Goal: Transaction & Acquisition: Purchase product/service

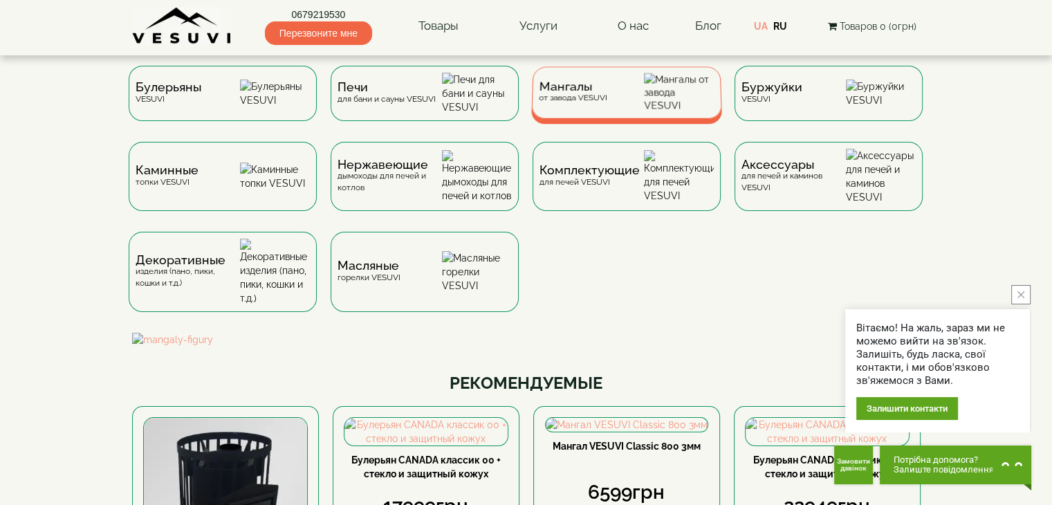
click at [595, 103] on div "Мангалы от завода VESUVI" at bounding box center [572, 92] width 68 height 21
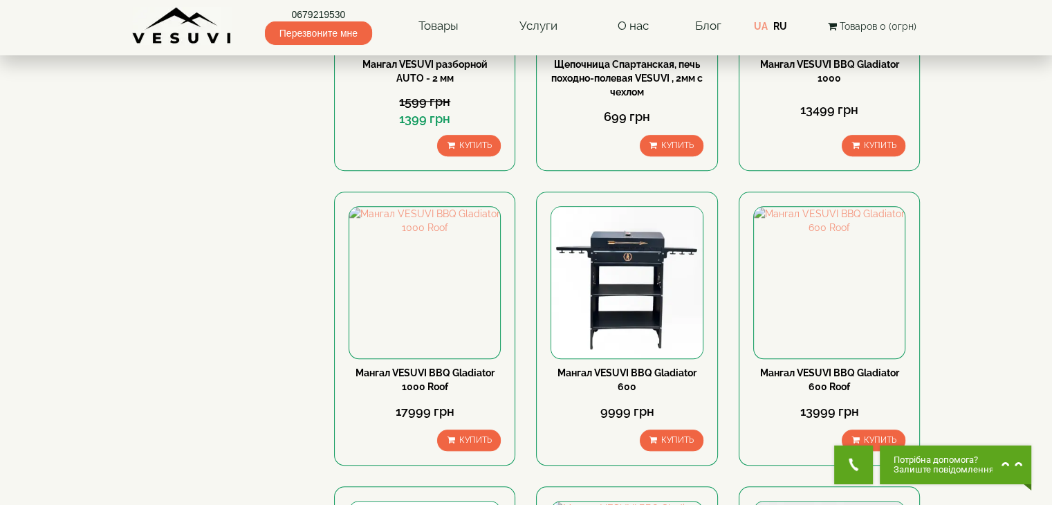
scroll to position [1152, 0]
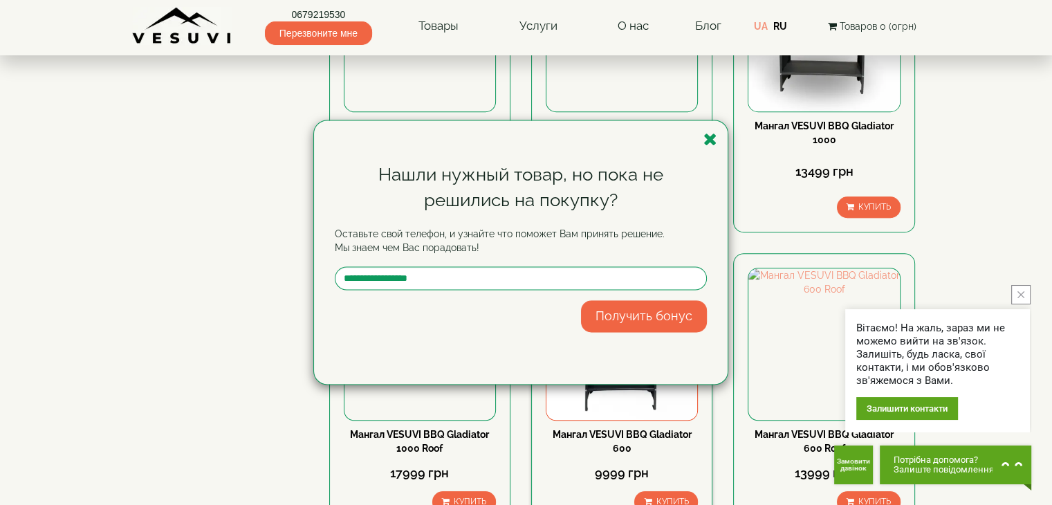
click at [710, 138] on icon "button" at bounding box center [710, 139] width 14 height 17
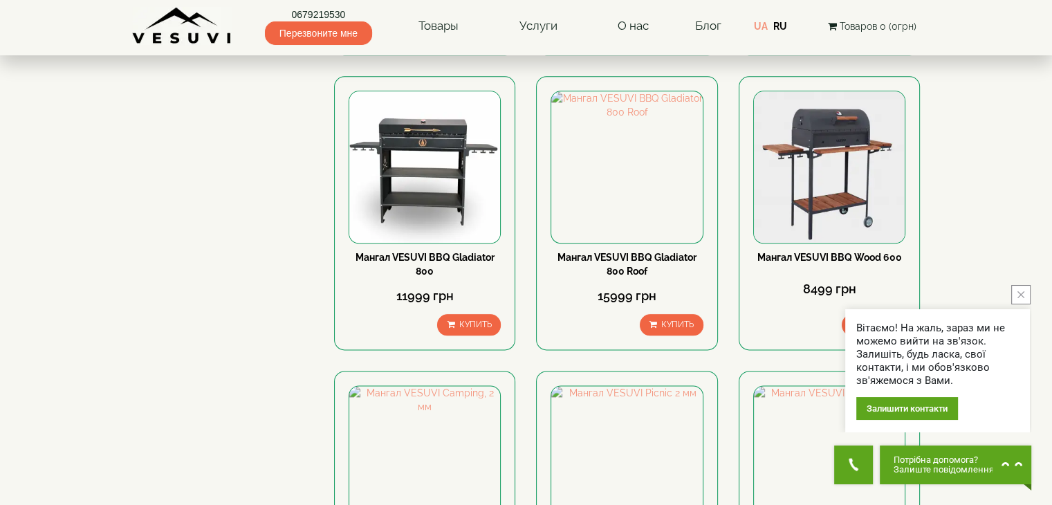
scroll to position [1752, 0]
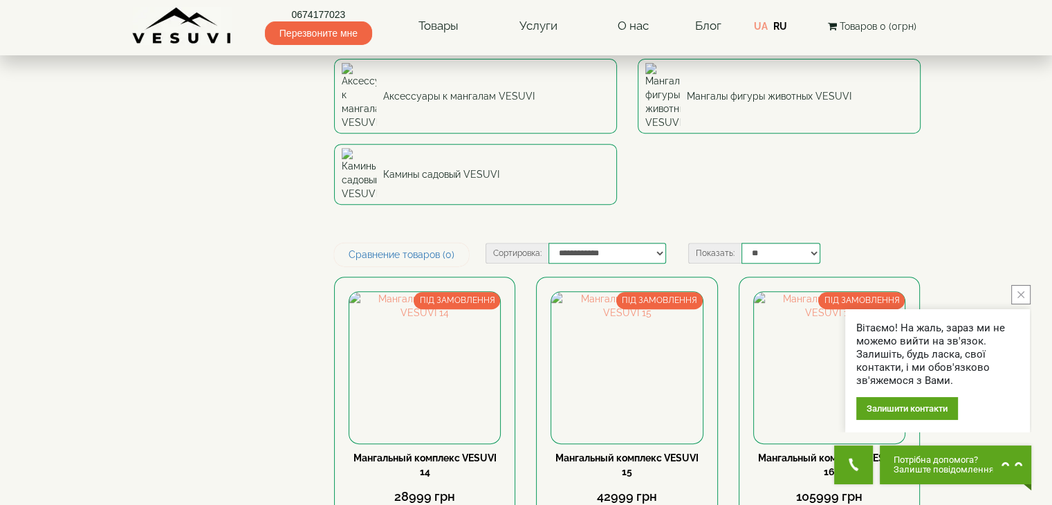
scroll to position [810, 0]
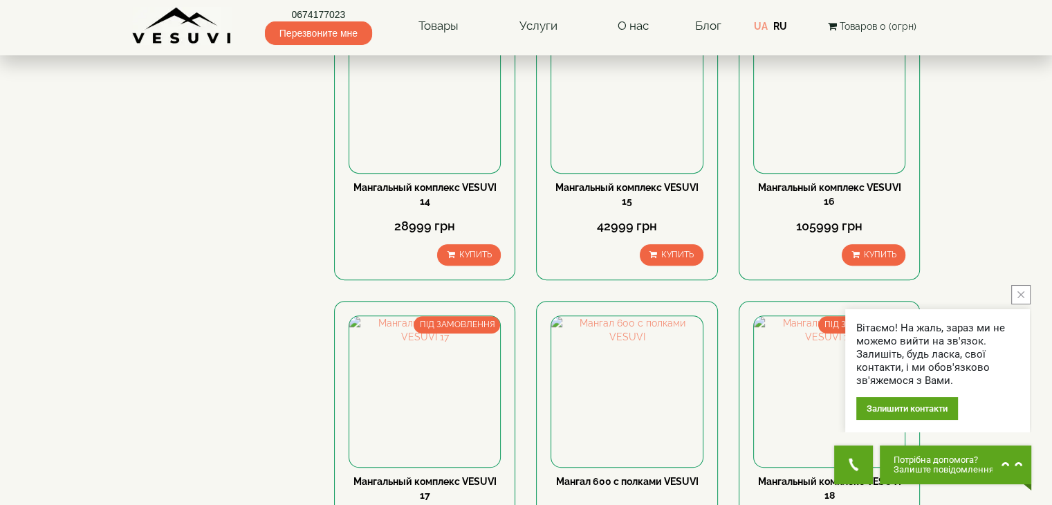
click at [1016, 290] on button "close button" at bounding box center [1020, 294] width 19 height 19
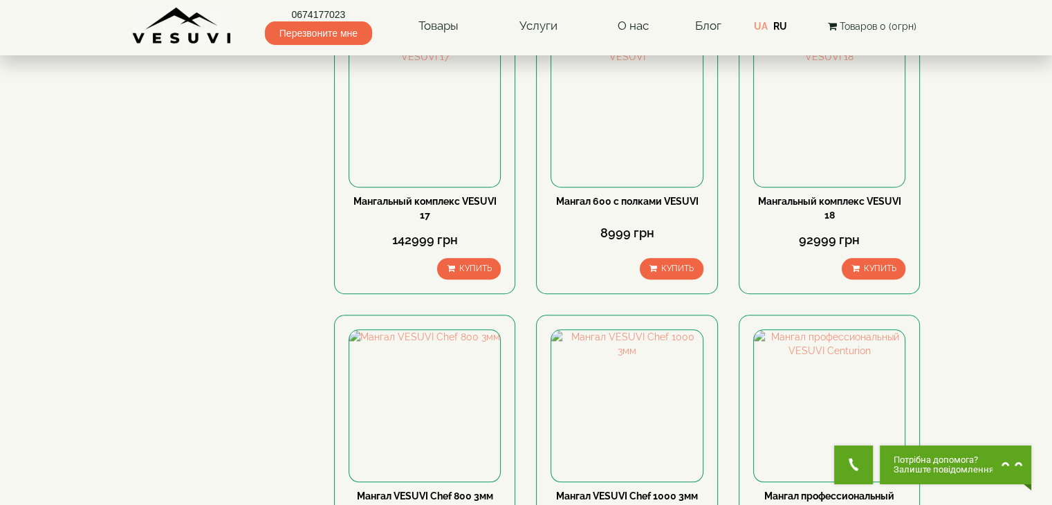
scroll to position [1120, 0]
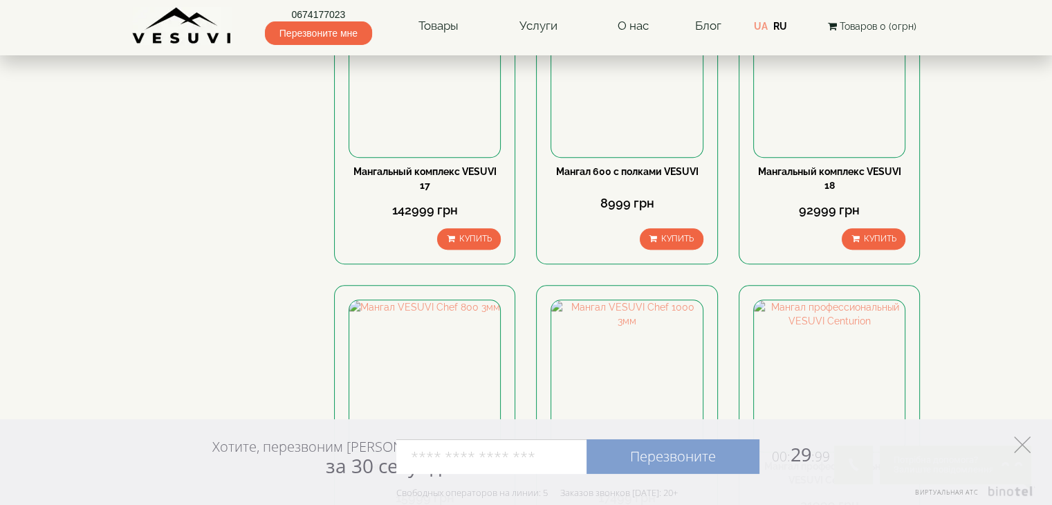
click at [1020, 441] on icon at bounding box center [1022, 444] width 17 height 17
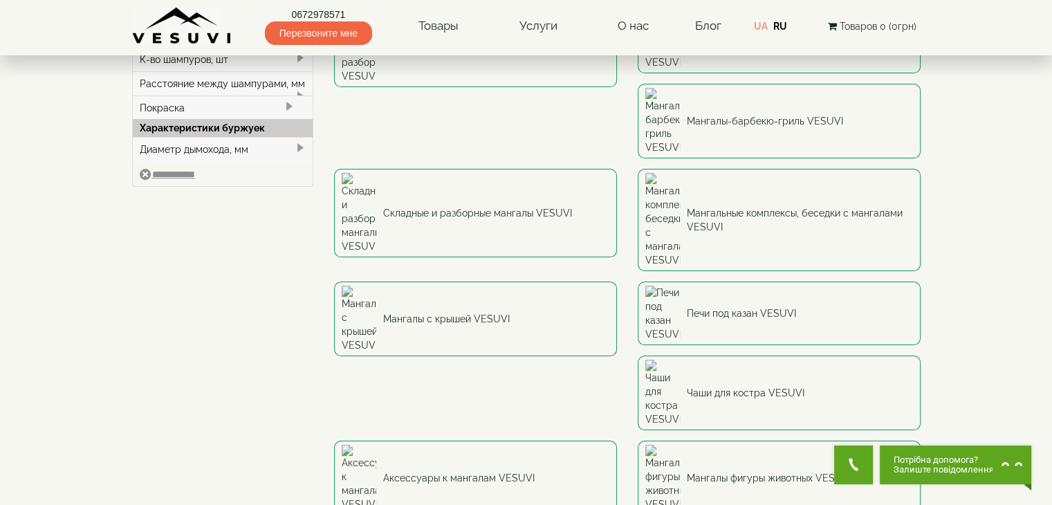
scroll to position [76, 0]
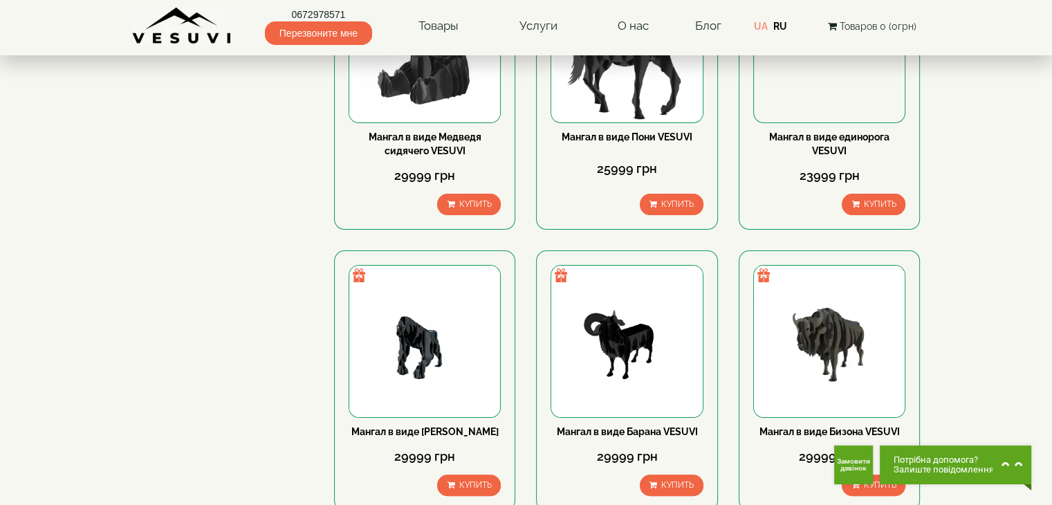
scroll to position [20, 0]
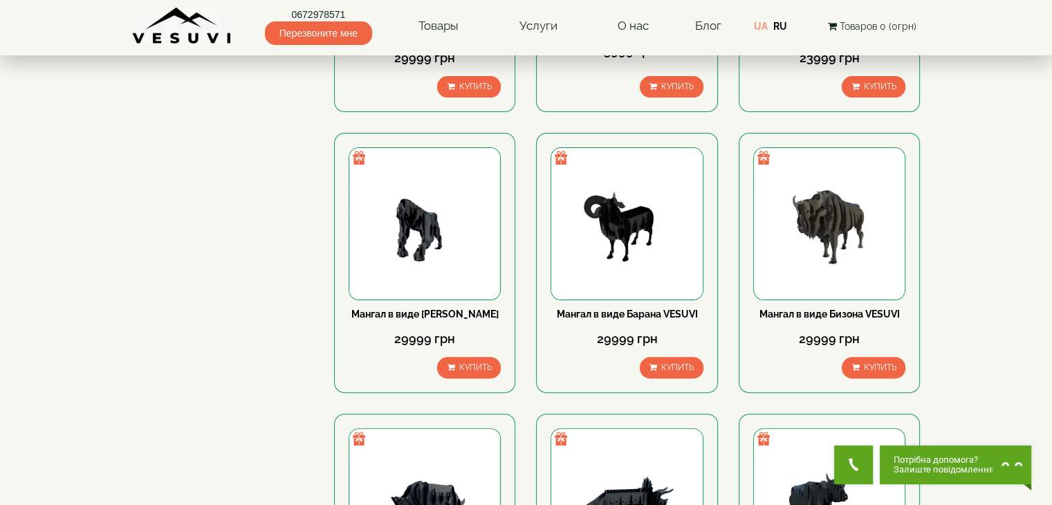
drag, startPoint x: 1061, startPoint y: 88, endPoint x: 658, endPoint y: 189, distance: 415.8
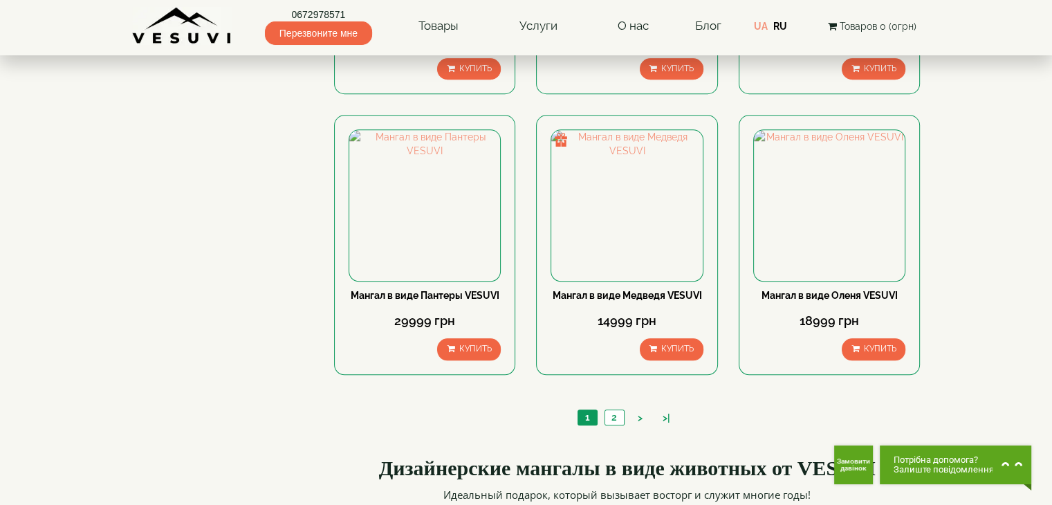
scroll to position [1230, 0]
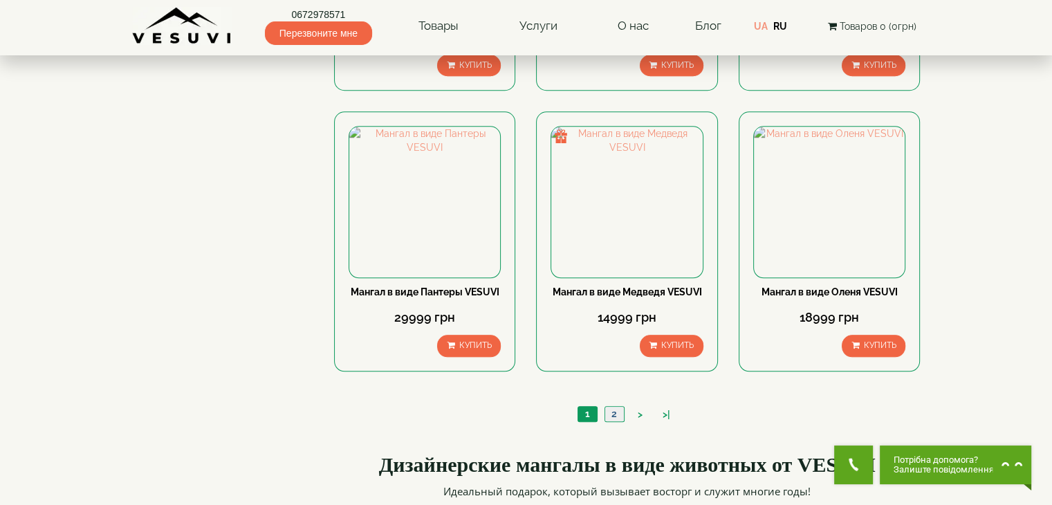
click at [610, 416] on link "2" at bounding box center [613, 414] width 19 height 15
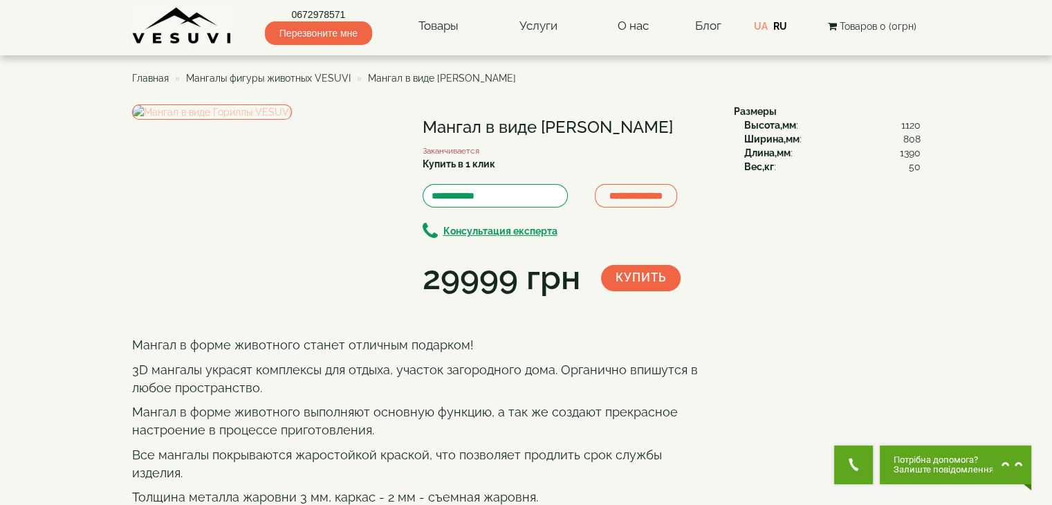
click at [271, 120] on img at bounding box center [212, 111] width 160 height 15
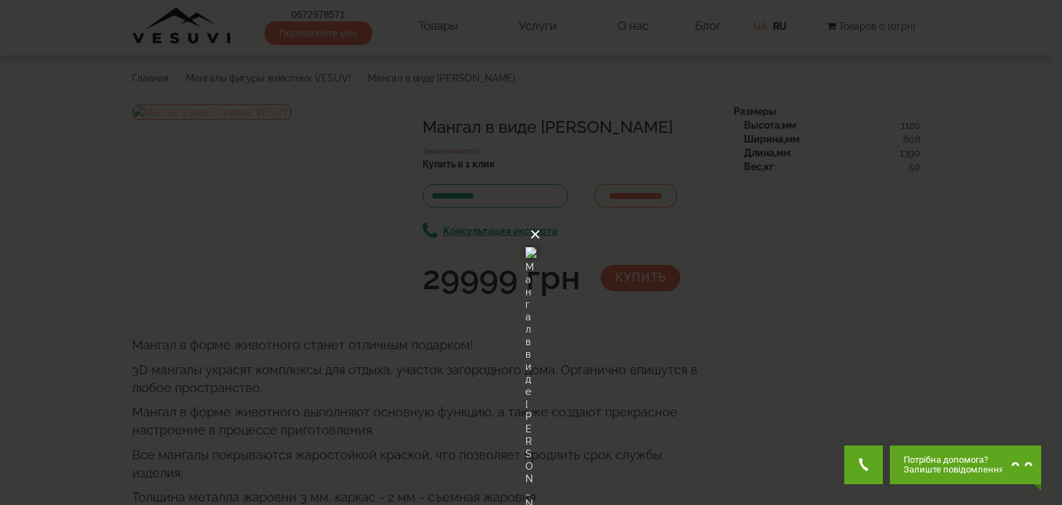
click at [541, 219] on button "×" at bounding box center [535, 234] width 11 height 30
